Goal: Information Seeking & Learning: Learn about a topic

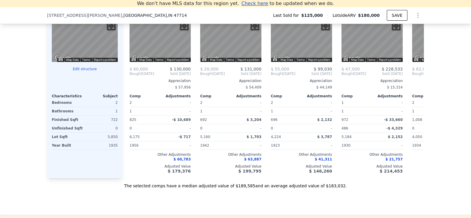
scroll to position [582, 0]
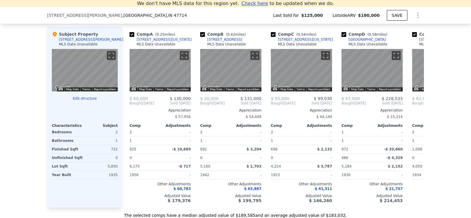
click at [78, 120] on div at bounding box center [85, 116] width 66 height 8
click at [111, 60] on button "Toggle fullscreen view" at bounding box center [111, 55] width 9 height 9
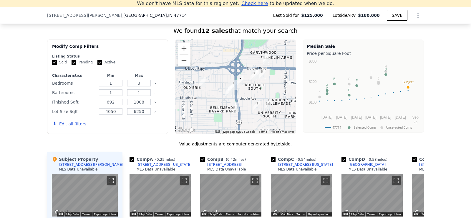
scroll to position [553, 0]
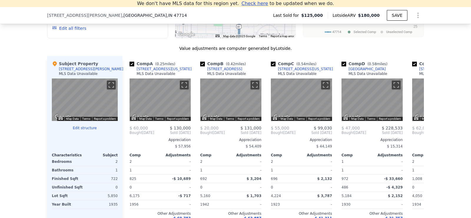
click at [96, 74] on div "Subject Property [STREET_ADDRESS][PERSON_NAME] MLS Data Unavailable" at bounding box center [85, 70] width 66 height 18
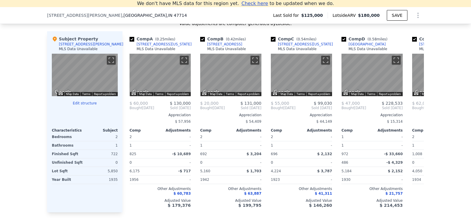
scroll to position [612, 0]
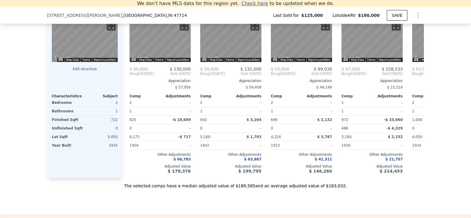
click at [86, 146] on div "1935" at bounding box center [102, 145] width 32 height 8
click at [86, 139] on div "5,850" at bounding box center [102, 137] width 32 height 8
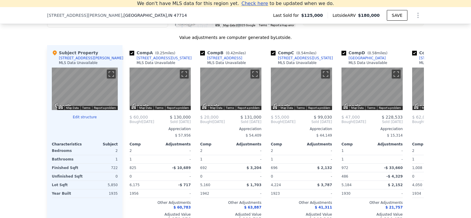
scroll to position [553, 0]
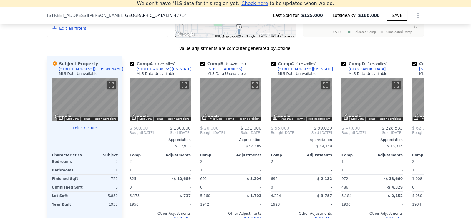
click at [86, 130] on button "Edit structure" at bounding box center [85, 127] width 66 height 5
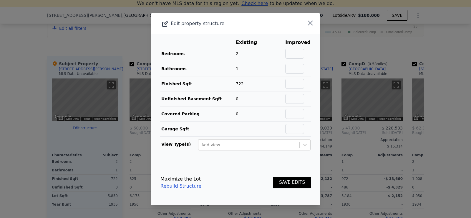
click at [309, 24] on icon "button" at bounding box center [310, 23] width 8 height 8
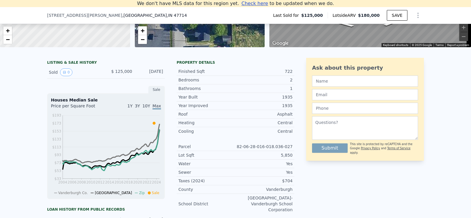
scroll to position [111, 0]
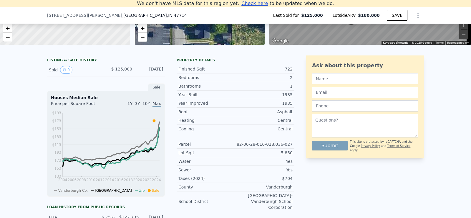
click at [76, 64] on div "LISTING & SALE HISTORY" at bounding box center [106, 61] width 118 height 6
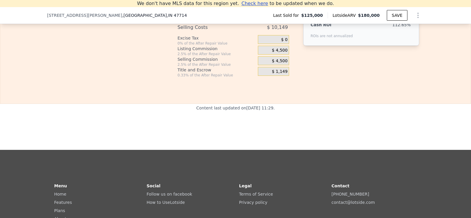
scroll to position [1001, 0]
